Goal: Information Seeking & Learning: Learn about a topic

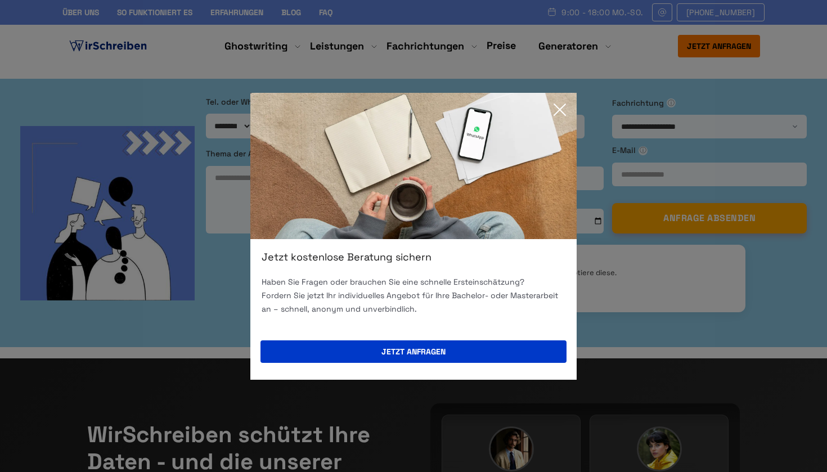
click at [563, 111] on icon at bounding box center [559, 109] width 22 height 22
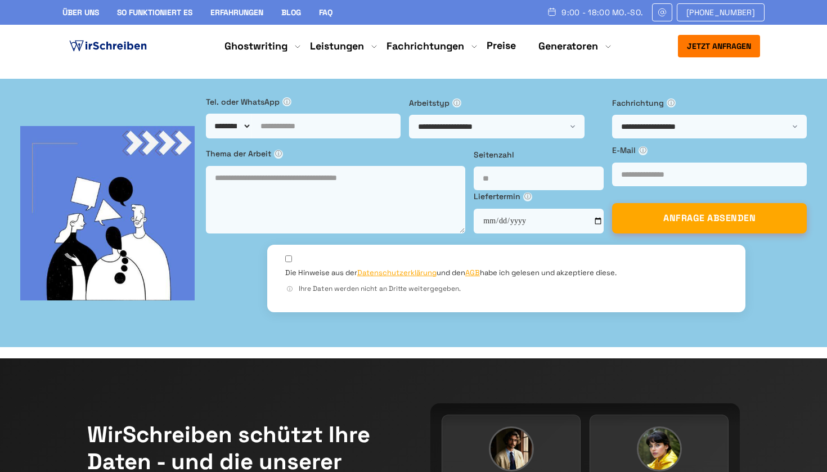
click at [496, 41] on link "Preise" at bounding box center [500, 45] width 29 height 13
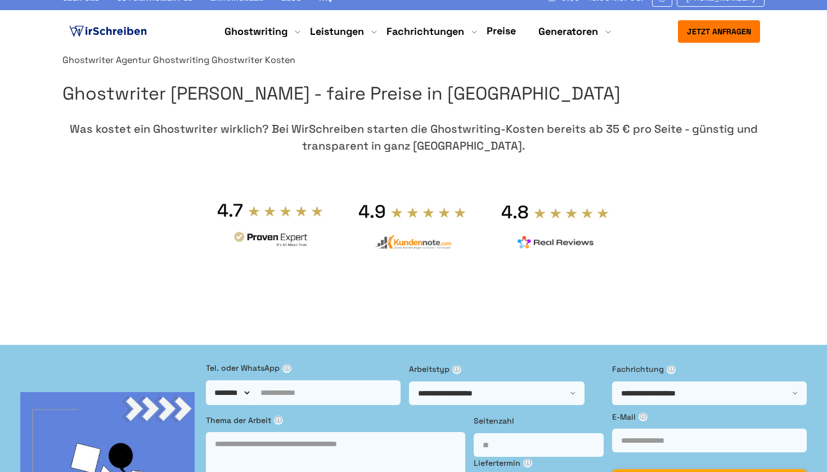
scroll to position [8, 0]
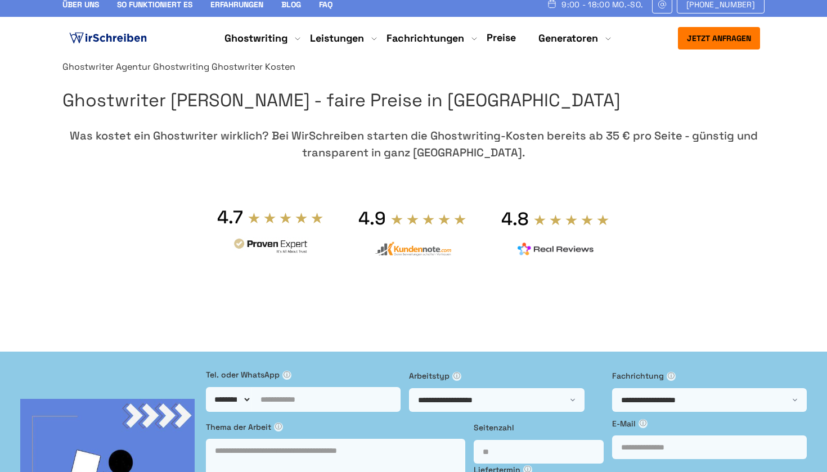
click at [503, 38] on link "Preise" at bounding box center [500, 37] width 29 height 13
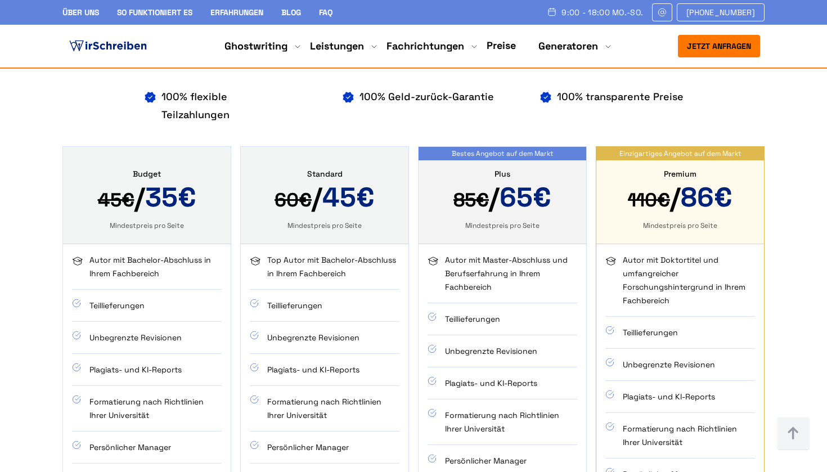
scroll to position [703, 0]
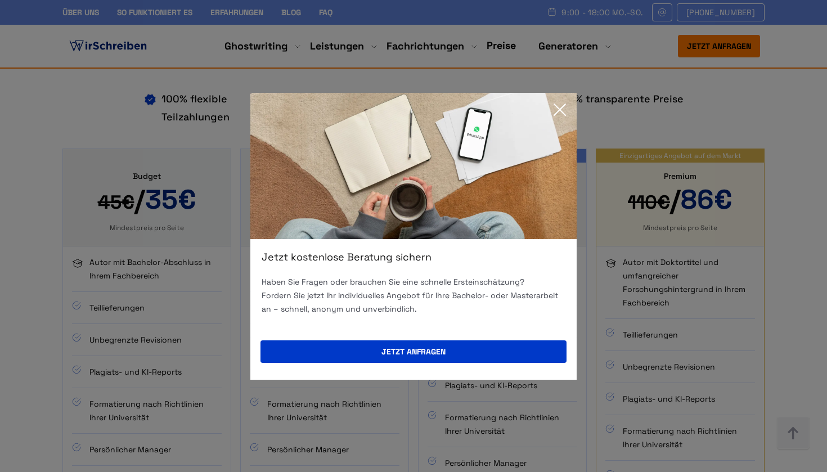
click at [556, 109] on icon at bounding box center [559, 109] width 22 height 22
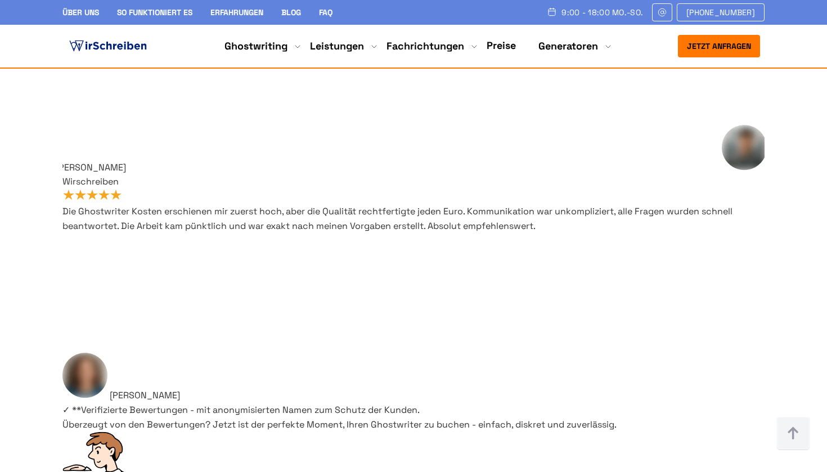
scroll to position [9218, 0]
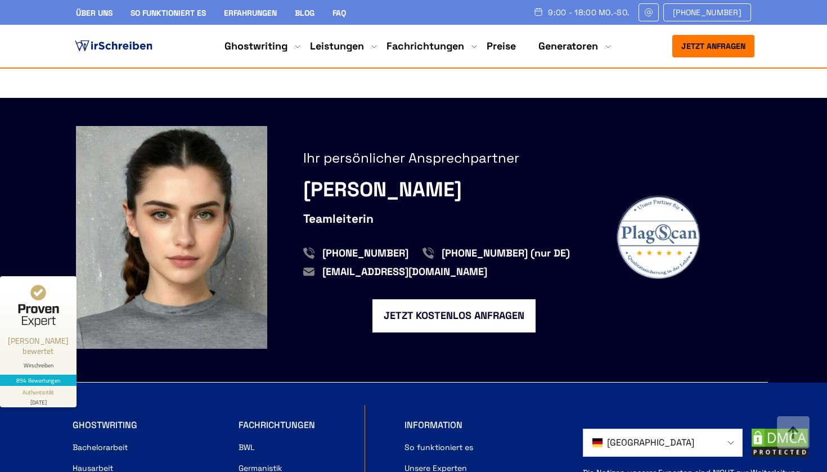
scroll to position [1502, 0]
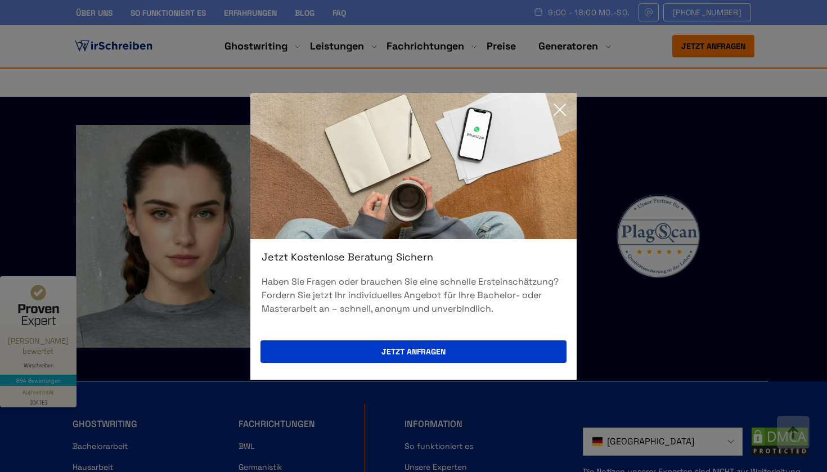
click at [557, 113] on icon at bounding box center [559, 109] width 22 height 22
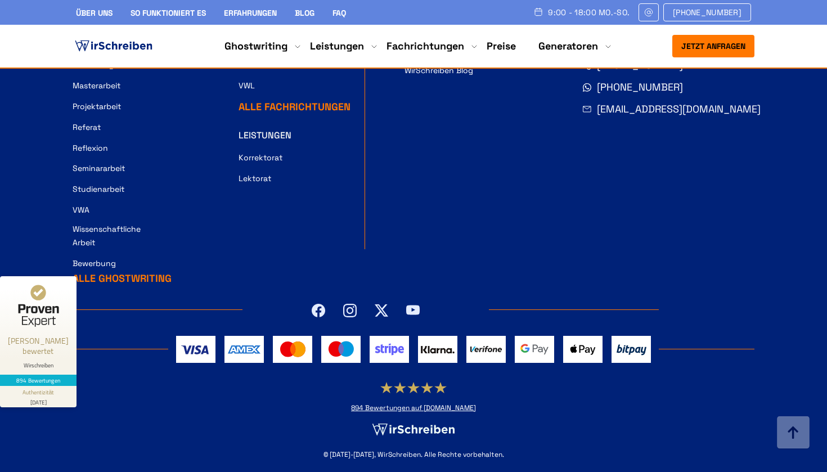
scroll to position [2048, 0]
